Goal: Use online tool/utility: Utilize a website feature to perform a specific function

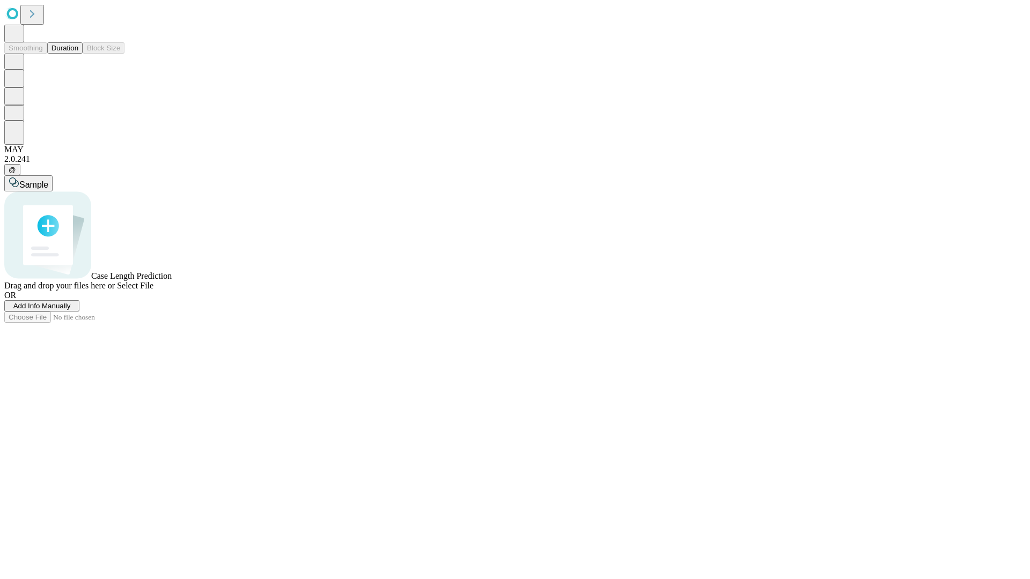
click at [71, 310] on span "Add Info Manually" at bounding box center [41, 306] width 57 height 8
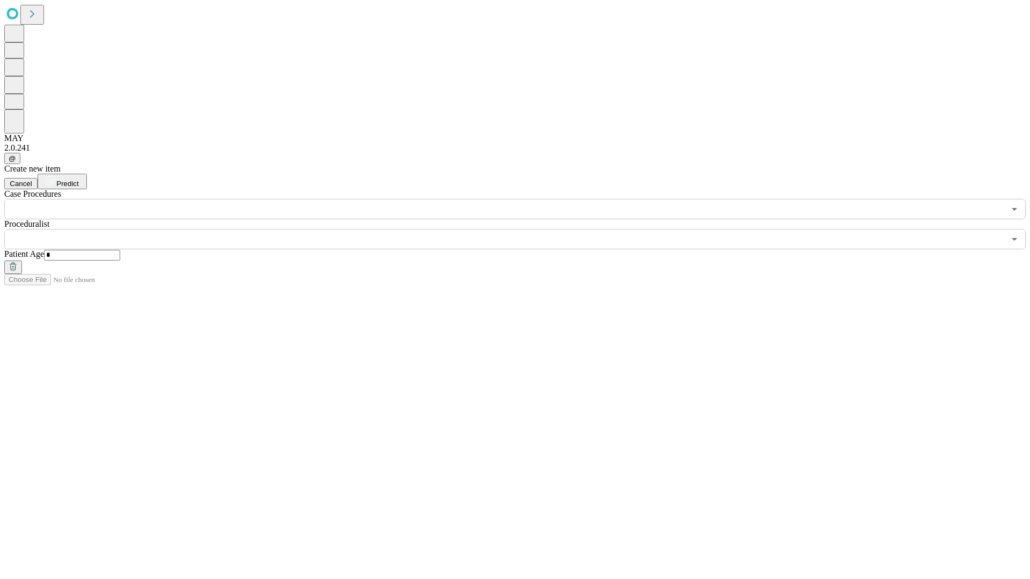
type input "*"
click at [522, 229] on input "text" at bounding box center [504, 239] width 1000 height 20
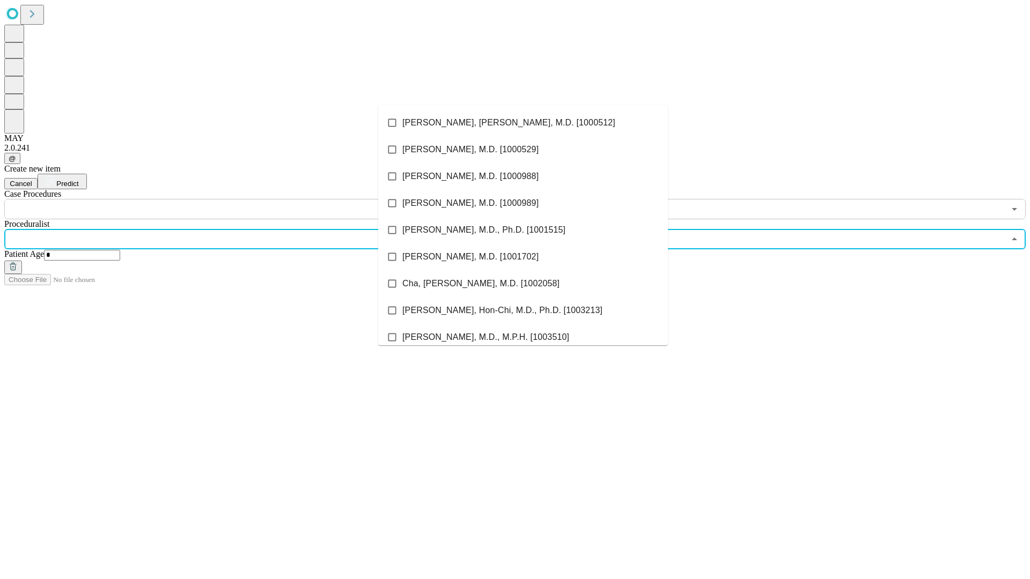
click at [523, 123] on li "[PERSON_NAME], [PERSON_NAME], M.D. [1000512]" at bounding box center [523, 122] width 290 height 27
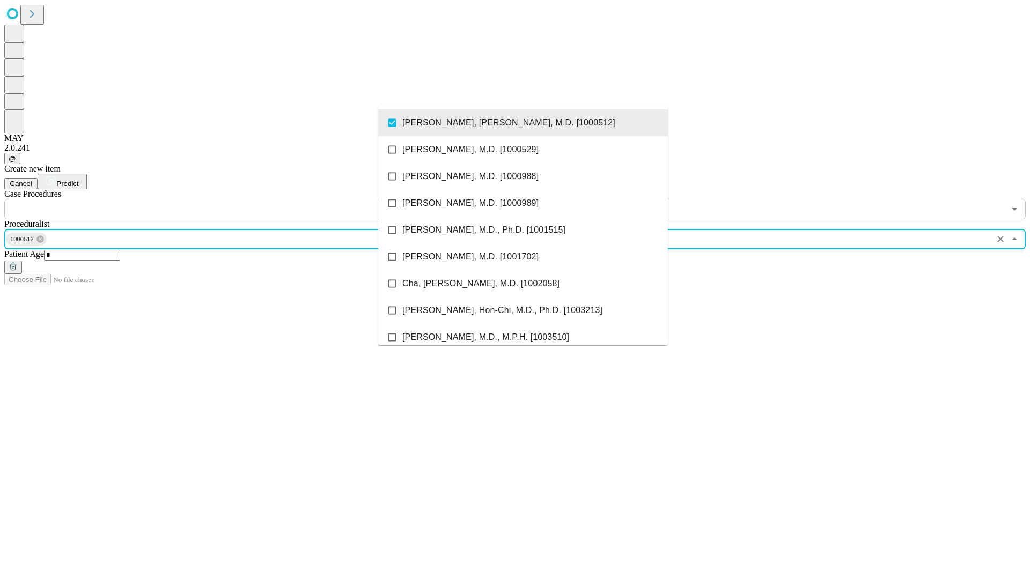
click at [225, 199] on input "text" at bounding box center [504, 209] width 1000 height 20
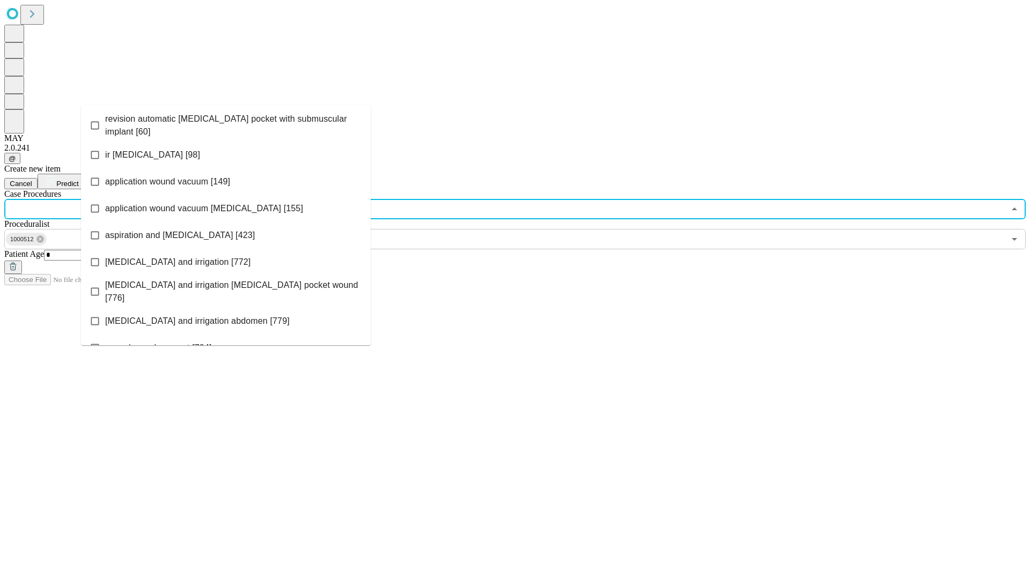
click at [226, 123] on span "revision automatic [MEDICAL_DATA] pocket with submuscular implant [60]" at bounding box center [233, 126] width 257 height 26
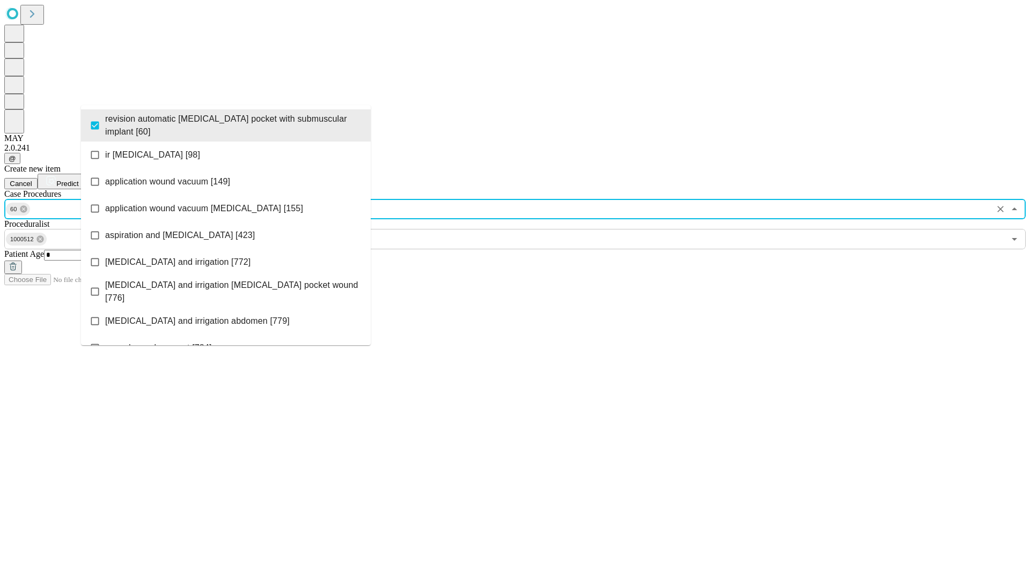
click at [78, 180] on span "Predict" at bounding box center [67, 184] width 22 height 8
